Goal: Information Seeking & Learning: Learn about a topic

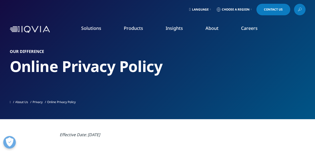
click at [298, 9] on icon at bounding box center [299, 9] width 4 height 7
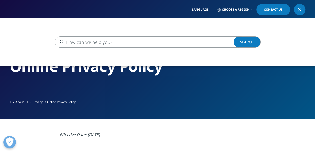
click at [134, 40] on input "Search" at bounding box center [150, 41] width 191 height 11
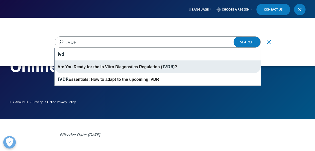
click at [113, 68] on div "Are You Ready for the In Vitro Diagnostics Regulation ( IVDR )?" at bounding box center [158, 66] width 206 height 13
type input "Are You Ready for the In Vitro Diagnostics Regulation (IVDR)?"
